Goal: Information Seeking & Learning: Learn about a topic

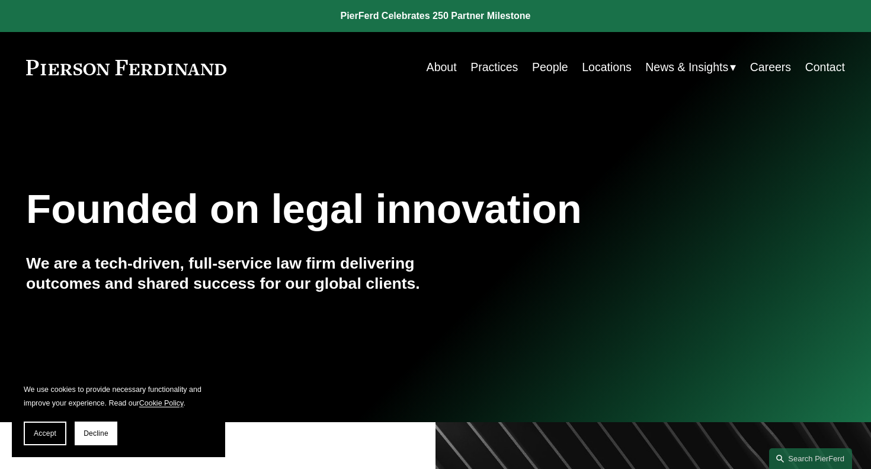
click at [546, 67] on link "People" at bounding box center [550, 67] width 36 height 23
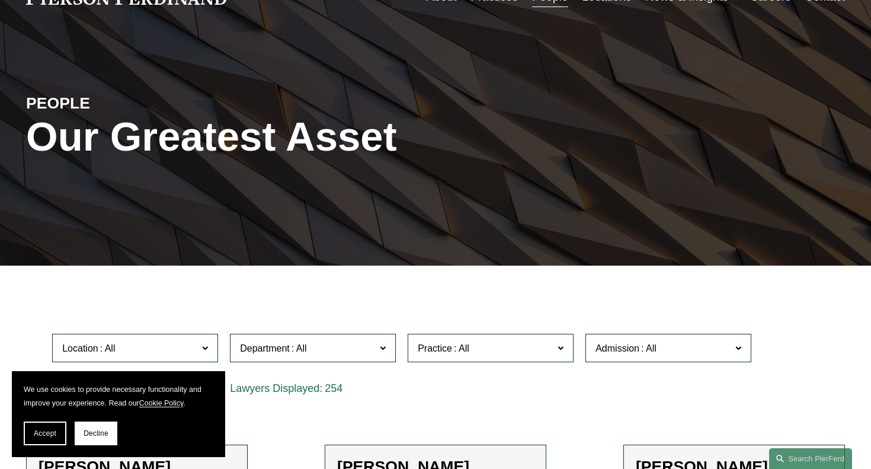
scroll to position [161, 0]
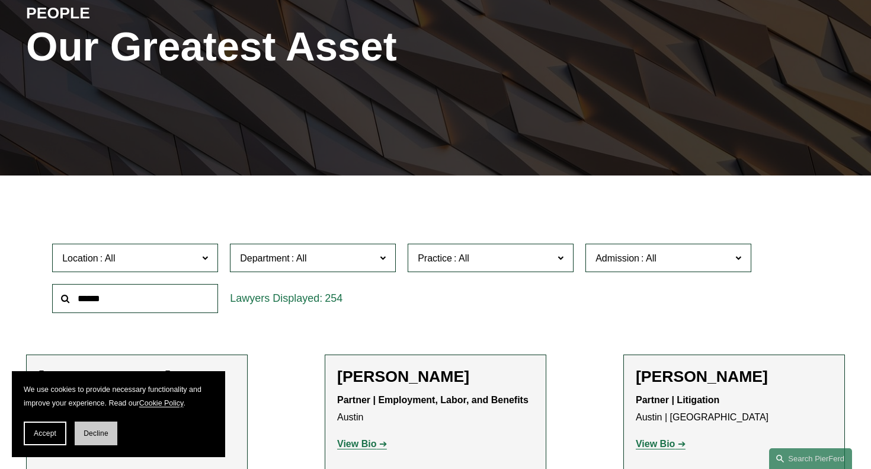
click at [102, 432] on span "Decline" at bounding box center [96, 433] width 25 height 8
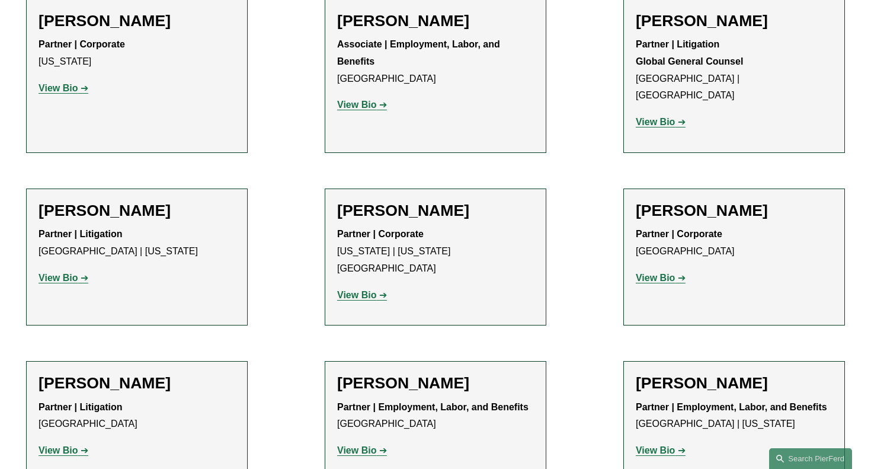
scroll to position [5869, 0]
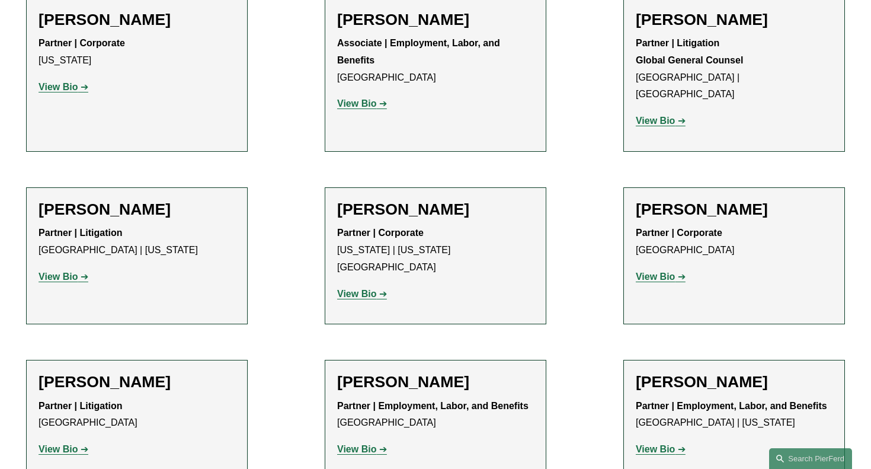
click at [661, 444] on strong "View Bio" at bounding box center [655, 449] width 39 height 10
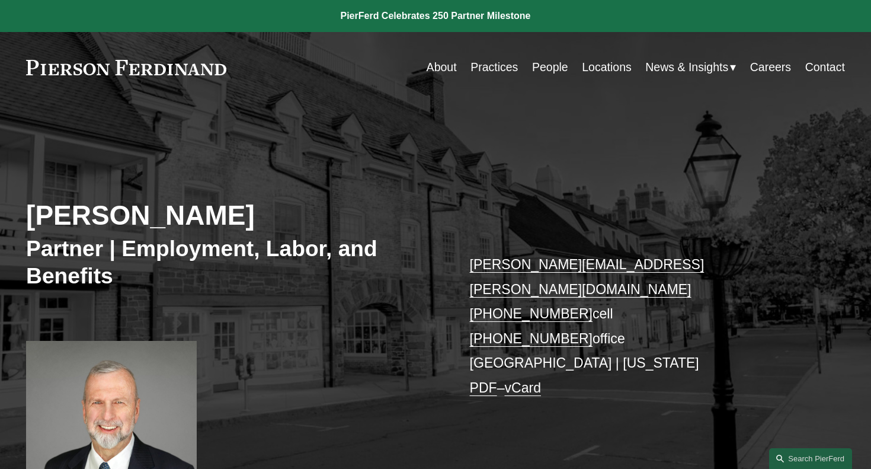
click at [481, 65] on link "Practices" at bounding box center [494, 67] width 47 height 23
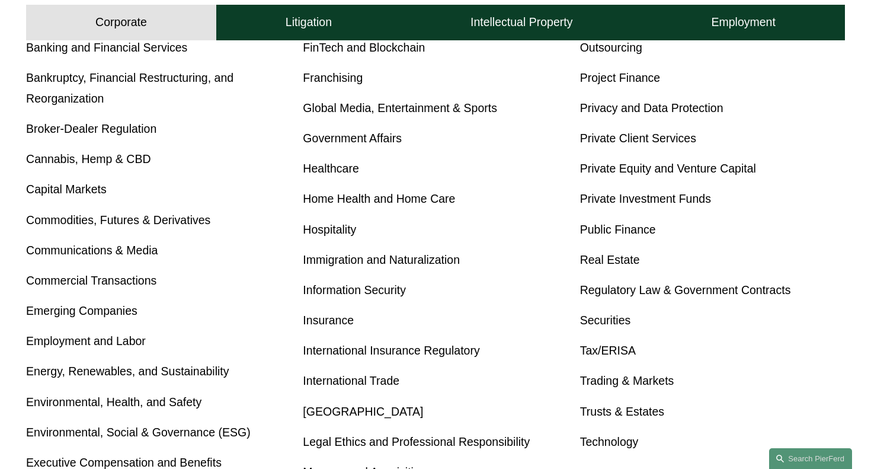
scroll to position [523, 0]
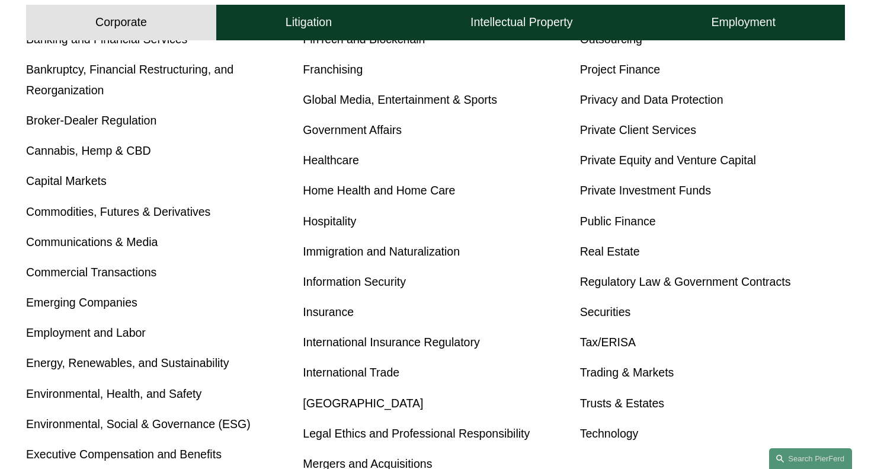
click at [88, 331] on link "Employment and Labor" at bounding box center [86, 332] width 120 height 13
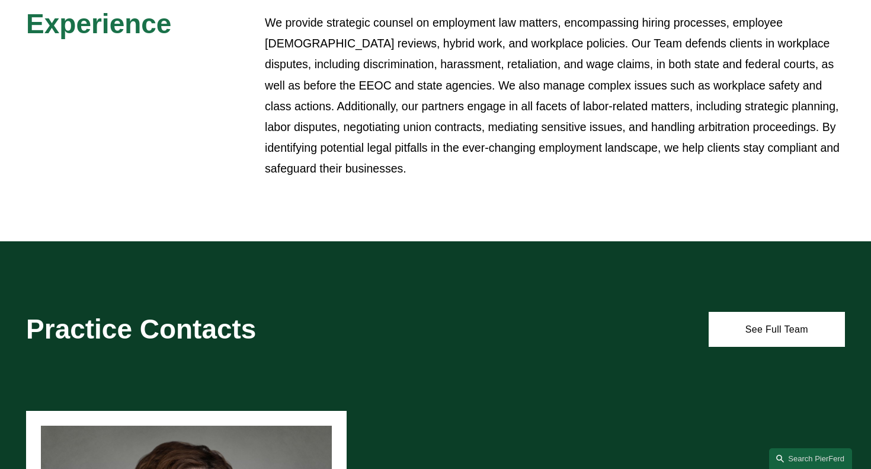
scroll to position [502, 0]
